Goal: Information Seeking & Learning: Learn about a topic

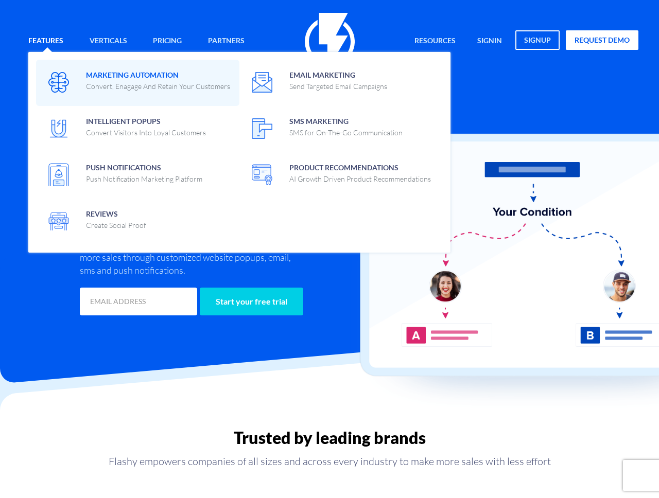
click at [97, 75] on span "Marketing Automation Convert, Enagage And Retain Your Customers" at bounding box center [158, 79] width 144 height 24
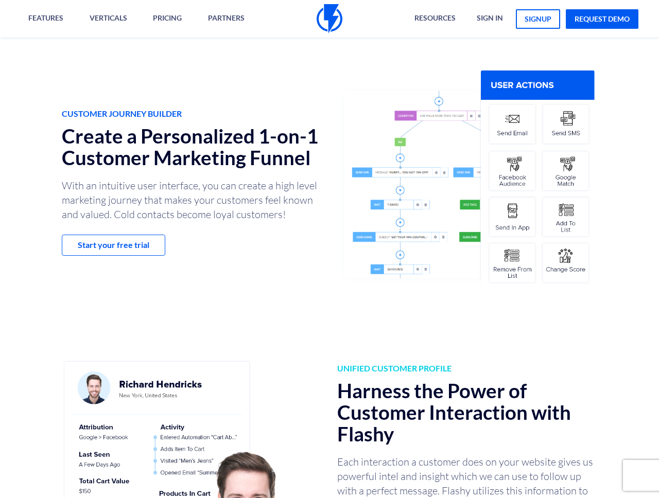
scroll to position [416, 0]
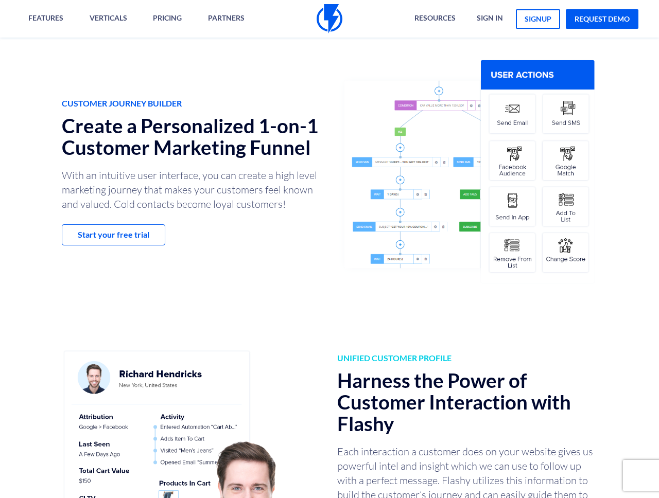
click at [202, 182] on p "With an intuitive user interface, you can create a high level marketing journey…" at bounding box center [192, 189] width 260 height 43
click at [179, 173] on p "With an intuitive user interface, you can create a high level marketing journey…" at bounding box center [192, 189] width 260 height 43
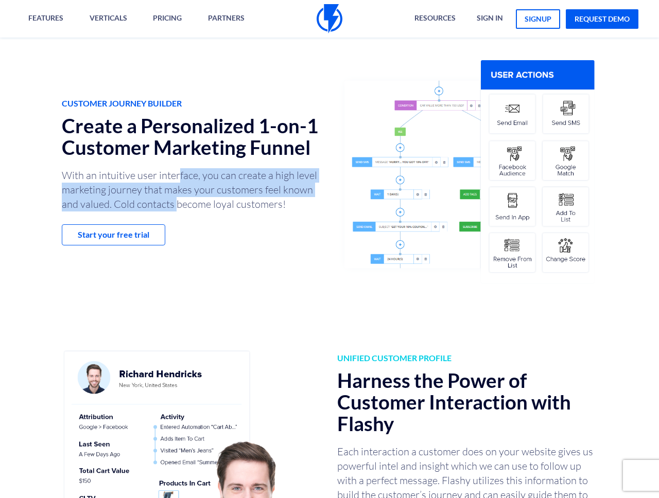
drag, startPoint x: 178, startPoint y: 176, endPoint x: 176, endPoint y: 208, distance: 31.4
click at [176, 208] on p "With an intuitive user interface, you can create a high level marketing journey…" at bounding box center [192, 189] width 260 height 43
click at [187, 255] on div "Customer Journey Builder Create a Personalized 1-on-1 Customer Marketing Funnel…" at bounding box center [329, 172] width 674 height 352
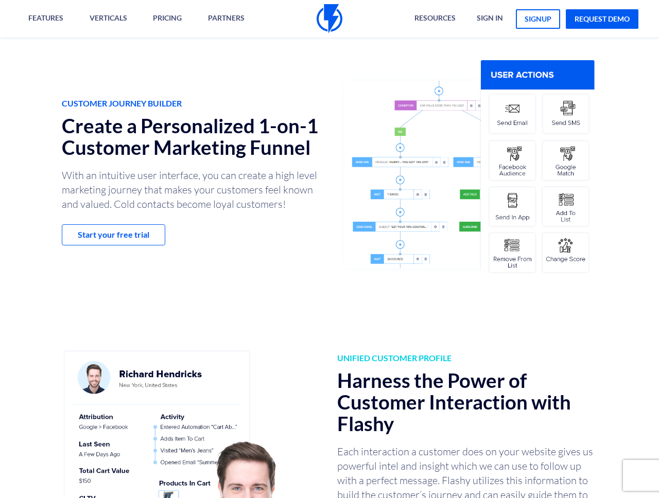
click at [225, 211] on p "With an intuitive user interface, you can create a high level marketing journey…" at bounding box center [192, 189] width 260 height 43
